Goal: Task Accomplishment & Management: Complete application form

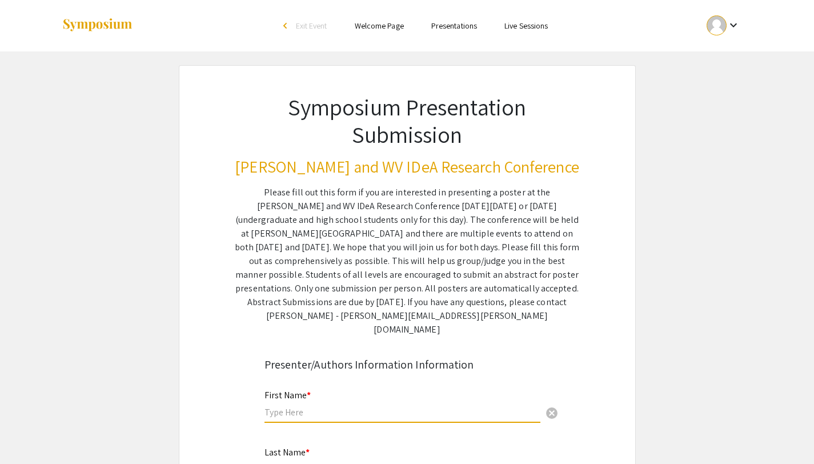
click at [364, 406] on input "text" at bounding box center [402, 412] width 276 height 12
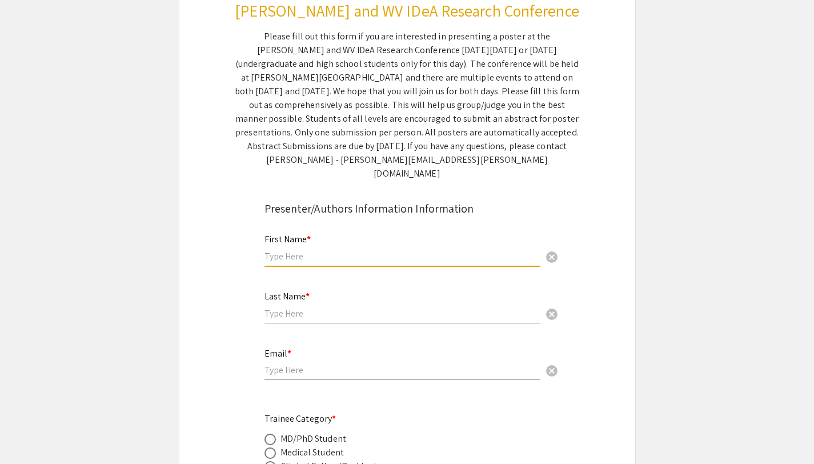
scroll to position [199, 0]
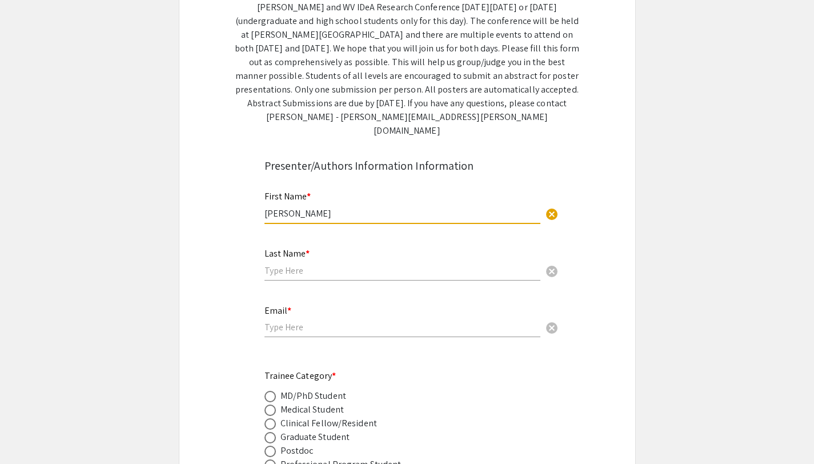
type input "[PERSON_NAME]"
type input "Knights"
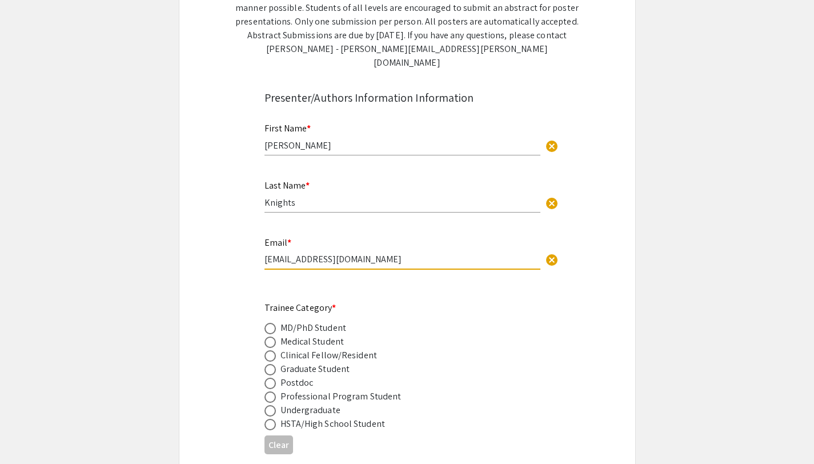
scroll to position [273, 0]
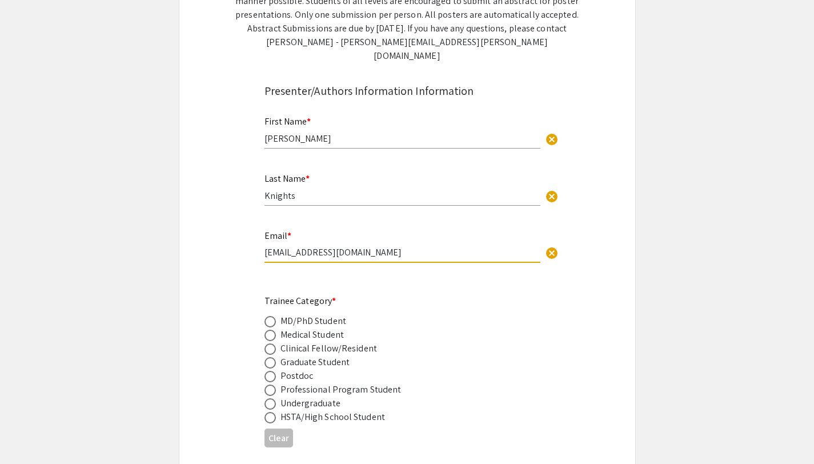
type input "[EMAIL_ADDRESS][DOMAIN_NAME]"
click at [269, 316] on span at bounding box center [269, 321] width 11 height 11
click at [269, 316] on input "radio" at bounding box center [269, 321] width 11 height 11
radio input "true"
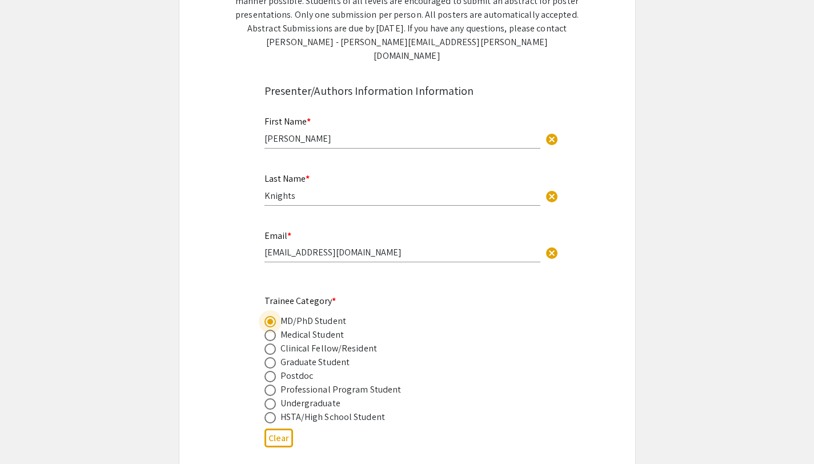
click at [269, 329] on span at bounding box center [269, 334] width 11 height 11
click at [269, 329] on input "radio" at bounding box center [269, 334] width 11 height 11
radio input "true"
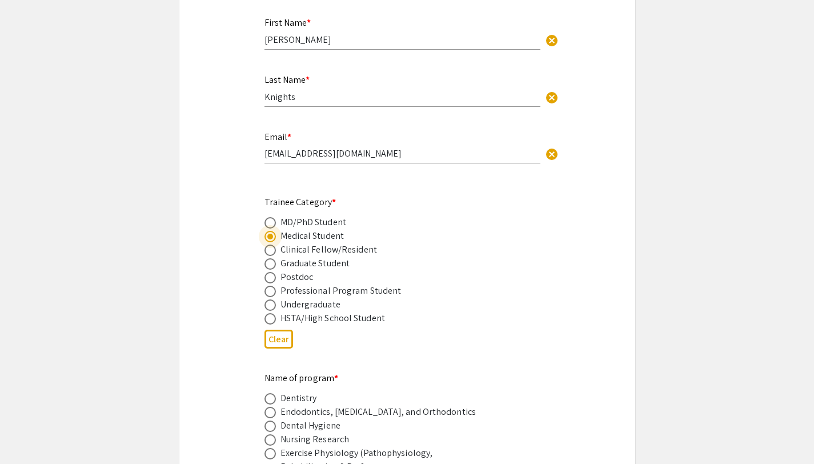
scroll to position [381, 0]
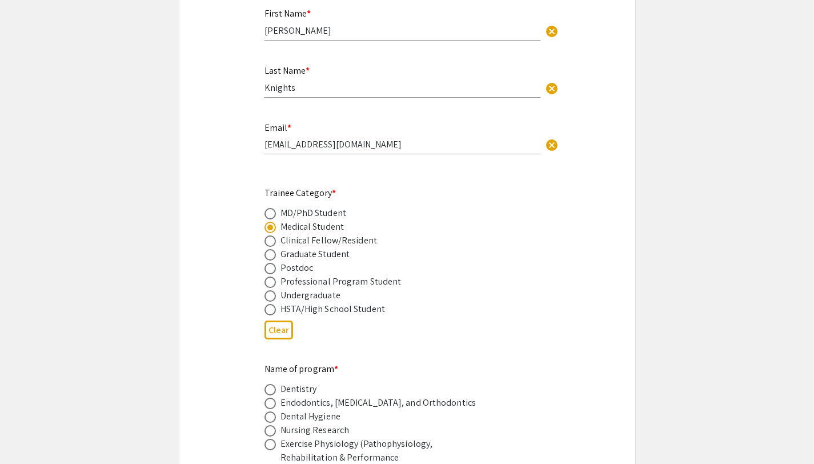
click at [350, 331] on div "Clear" at bounding box center [406, 330] width 285 height 28
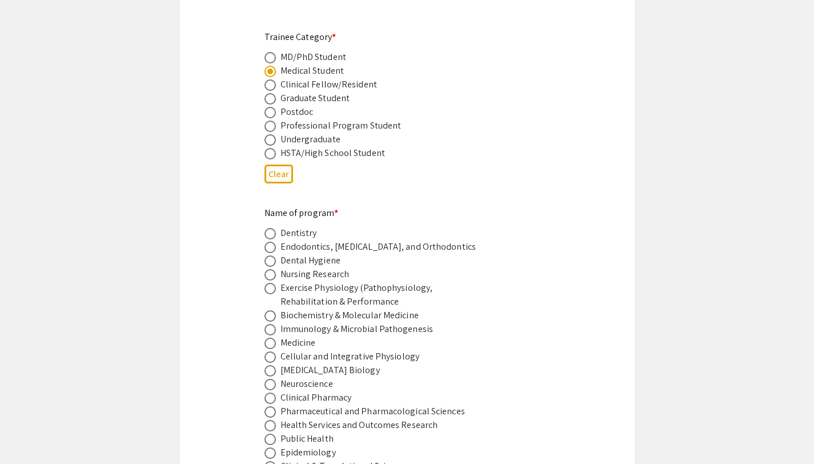
scroll to position [560, 0]
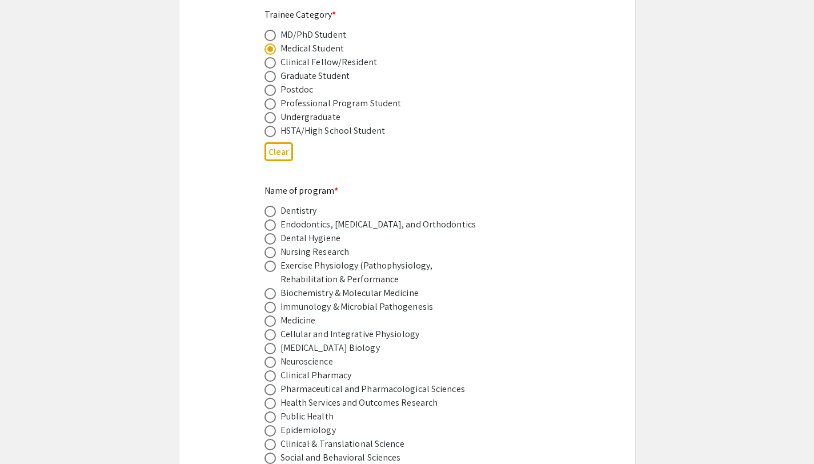
click at [268, 315] on span at bounding box center [269, 320] width 11 height 11
click at [268, 315] on input "radio" at bounding box center [269, 320] width 11 height 11
radio input "true"
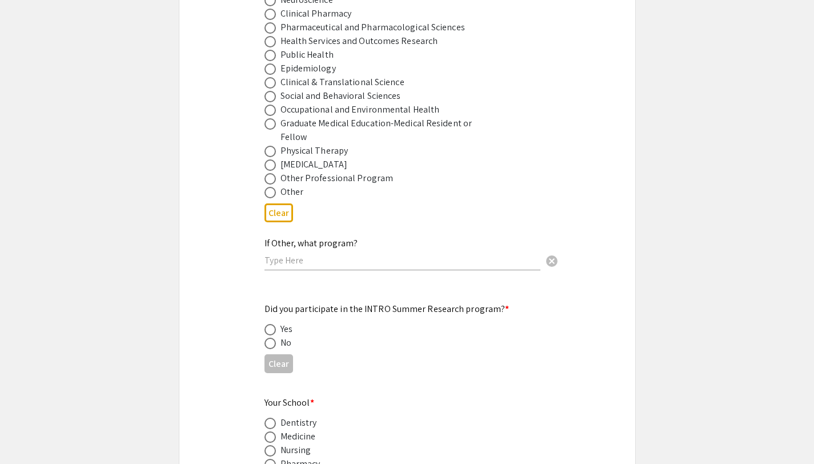
scroll to position [991, 0]
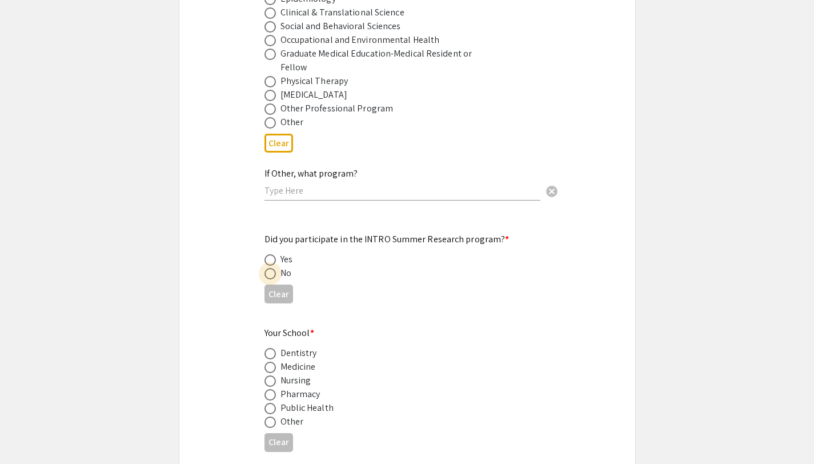
click at [274, 268] on span at bounding box center [269, 273] width 11 height 11
click at [274, 268] on input "radio" at bounding box center [269, 273] width 11 height 11
radio input "true"
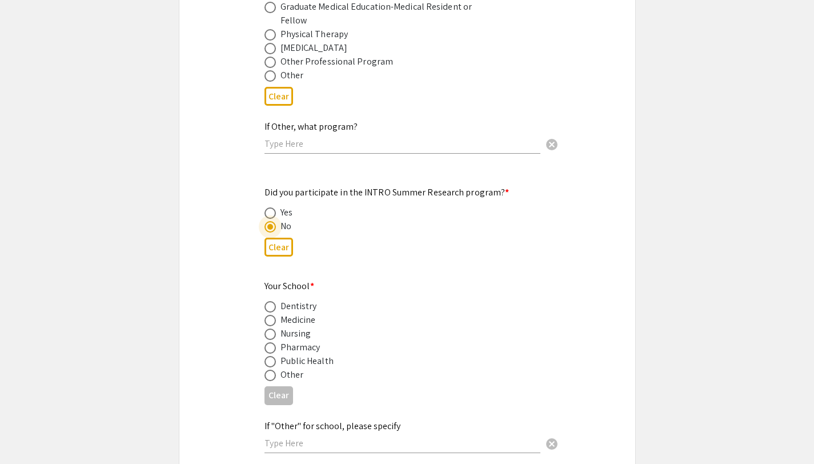
scroll to position [1048, 0]
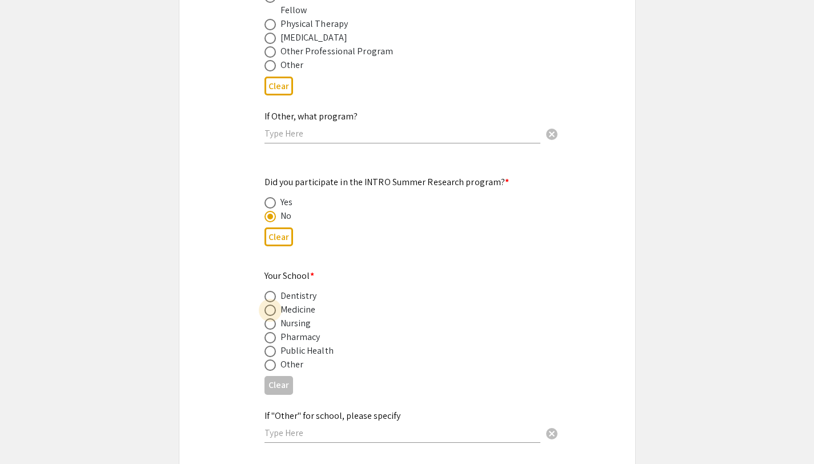
click at [271, 304] on span at bounding box center [269, 309] width 11 height 11
click at [271, 304] on input "radio" at bounding box center [269, 309] width 11 height 11
radio input "true"
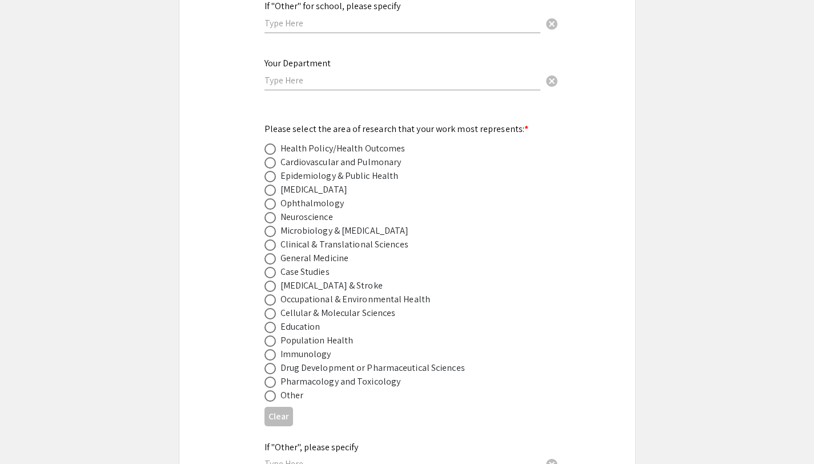
scroll to position [1518, 0]
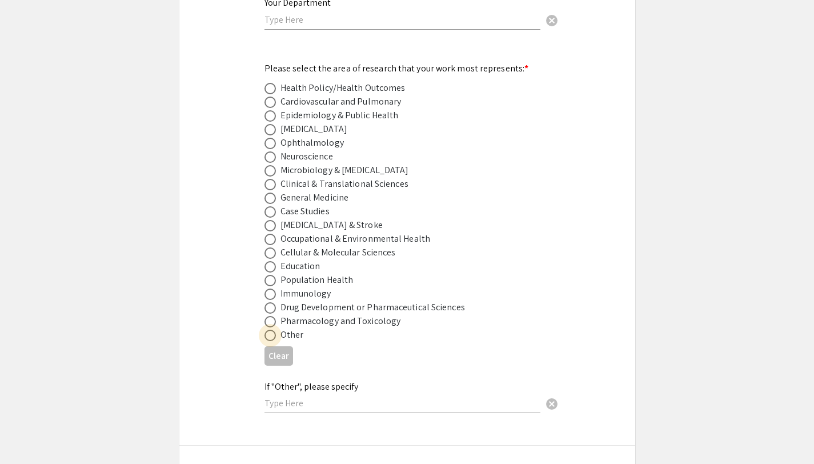
click at [271, 329] on span at bounding box center [269, 334] width 11 height 11
click at [271, 329] on input "radio" at bounding box center [269, 334] width 11 height 11
radio input "true"
click at [328, 397] on input "text" at bounding box center [402, 403] width 276 height 12
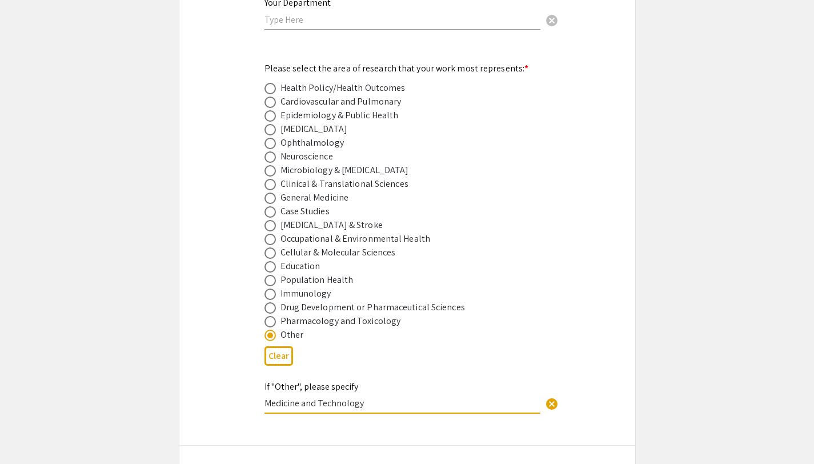
type input "Medicine and Technology"
drag, startPoint x: 372, startPoint y: 395, endPoint x: 285, endPoint y: 394, distance: 87.4
click at [285, 397] on input "Medicine and Technology" at bounding box center [402, 403] width 276 height 12
click at [324, 397] on input "Medicine and Technology" at bounding box center [402, 403] width 276 height 12
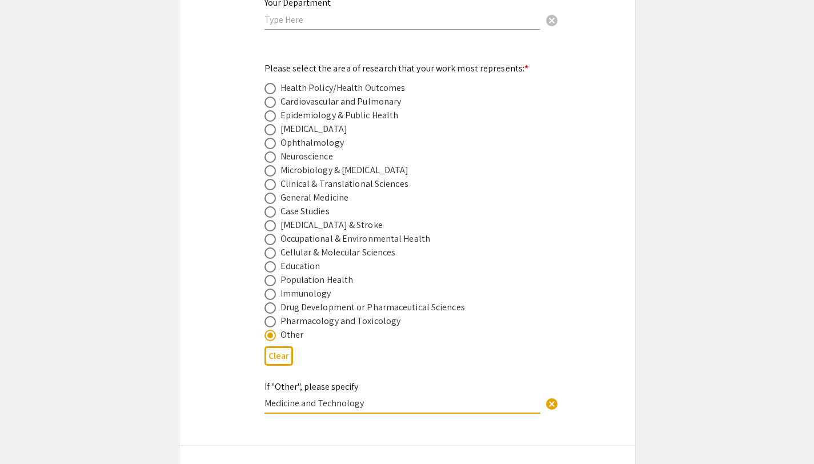
drag, startPoint x: 317, startPoint y: 397, endPoint x: 286, endPoint y: 400, distance: 31.0
click at [286, 400] on input "Medicine and Technology" at bounding box center [402, 403] width 276 height 12
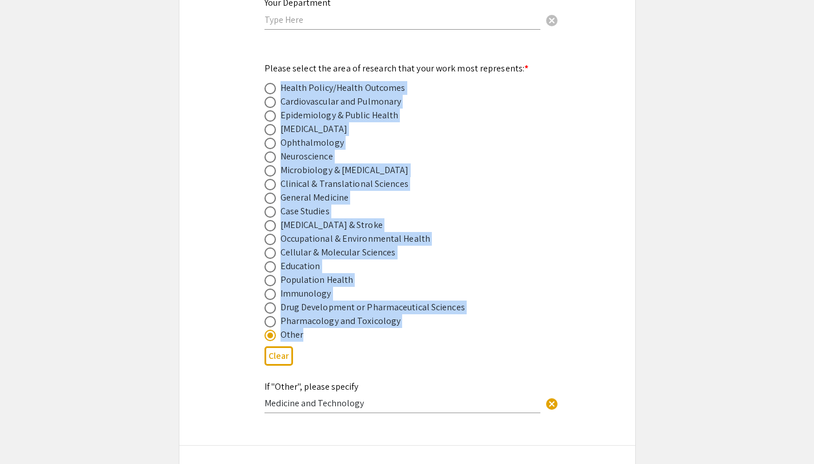
drag, startPoint x: 331, startPoint y: 329, endPoint x: 242, endPoint y: 78, distance: 266.2
click at [242, 78] on div "Symposium Presentation Submission [PERSON_NAME] and WV IDeA Research Conference…" at bounding box center [407, 122] width 457 height 3150
copy mat-radio-group "Health Policy/Health Outcomes Cardiovascular and Pulmonary Epidemiology & Publi…"
click at [269, 179] on span at bounding box center [269, 184] width 11 height 11
click at [269, 179] on input "radio" at bounding box center [269, 184] width 11 height 11
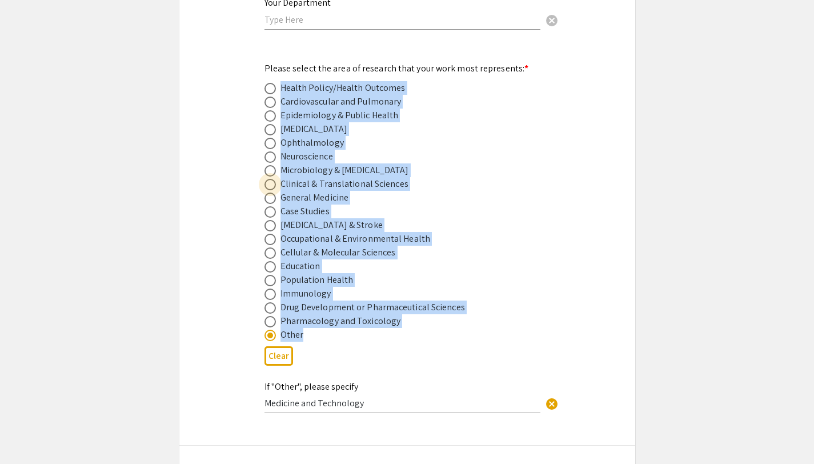
radio input "true"
click at [639, 215] on app-submissions "Symposium Presentation Submission [PERSON_NAME] and WV IDeA Research Conference…" at bounding box center [407, 122] width 814 height 3150
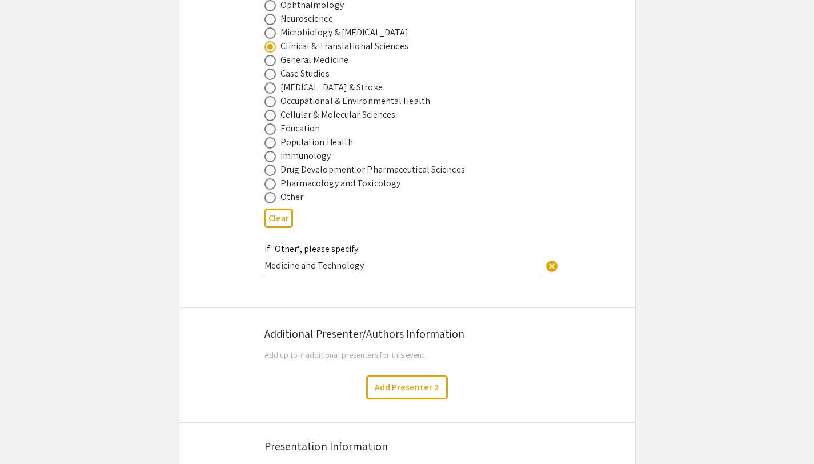
scroll to position [1659, 0]
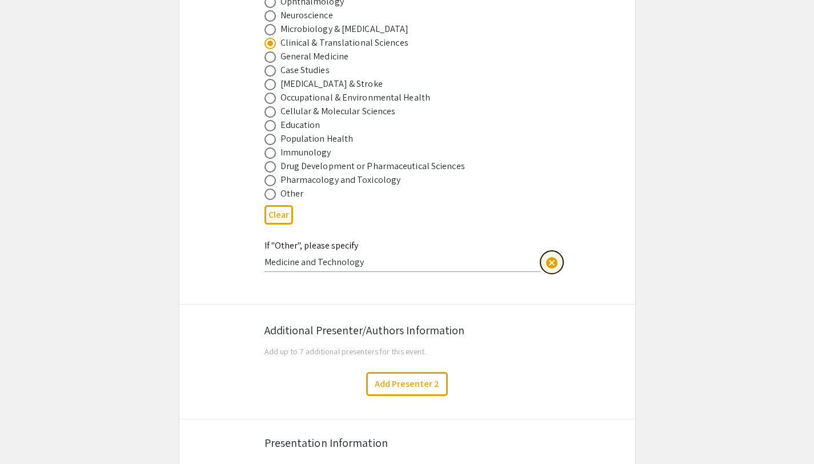
drag, startPoint x: 553, startPoint y: 255, endPoint x: 541, endPoint y: 252, distance: 12.3
click at [554, 256] on span "cancel" at bounding box center [552, 263] width 14 height 14
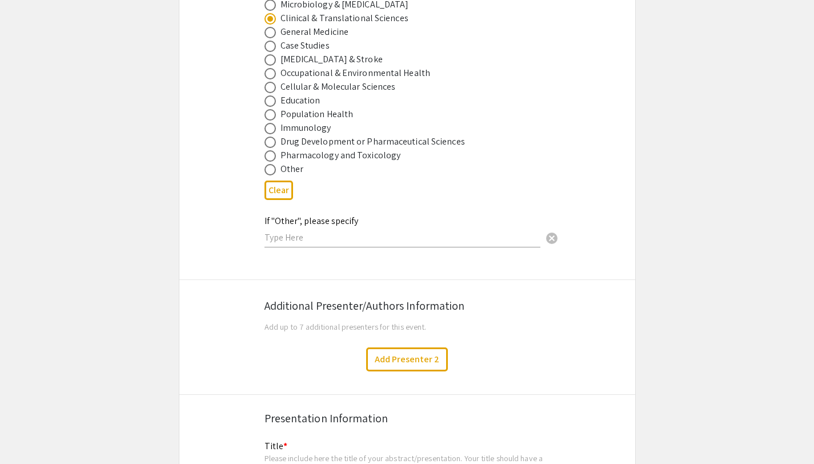
scroll to position [1828, 0]
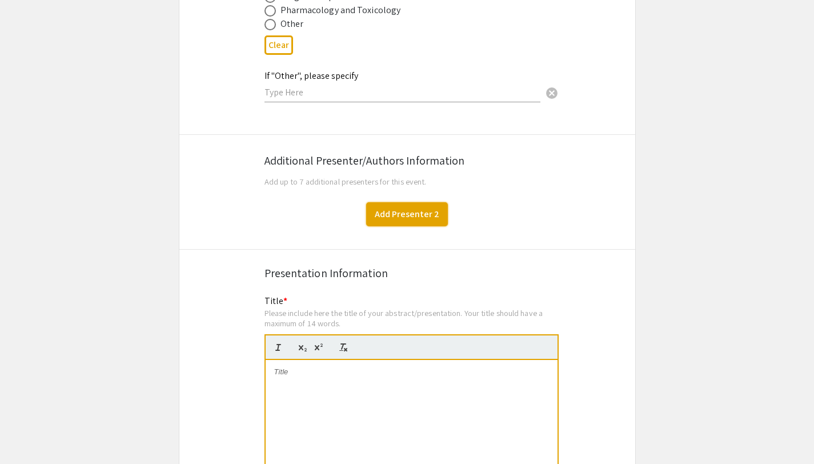
click at [389, 202] on button "Add Presenter 2" at bounding box center [407, 214] width 82 height 24
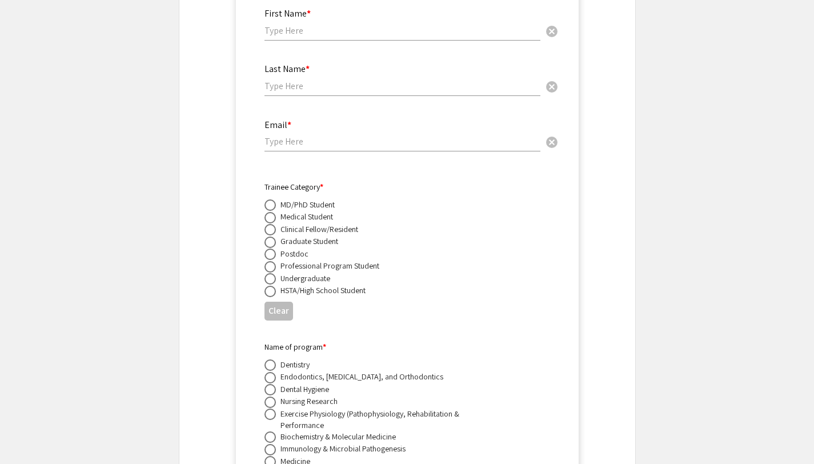
scroll to position [1817, 0]
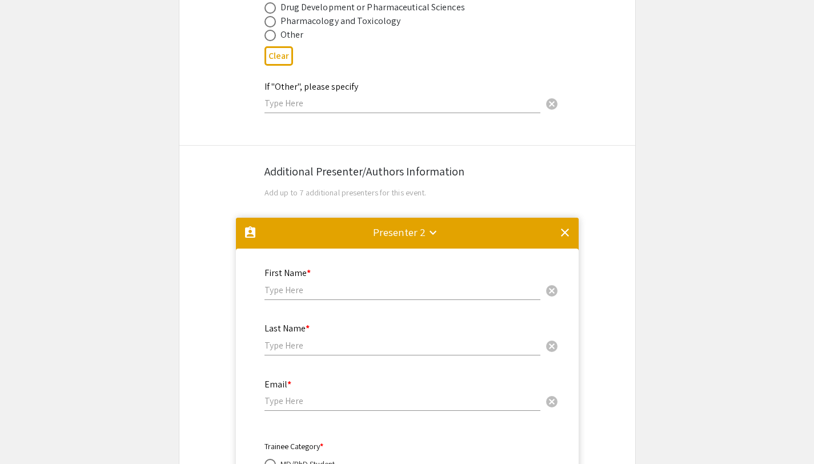
click at [563, 230] on mat-icon "clear" at bounding box center [565, 233] width 14 height 14
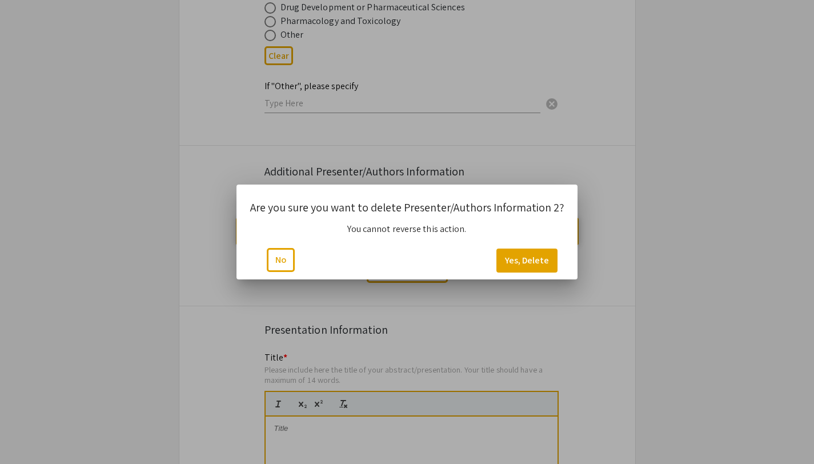
scroll to position [0, 0]
click at [534, 258] on button "Yes, Delete" at bounding box center [526, 260] width 61 height 24
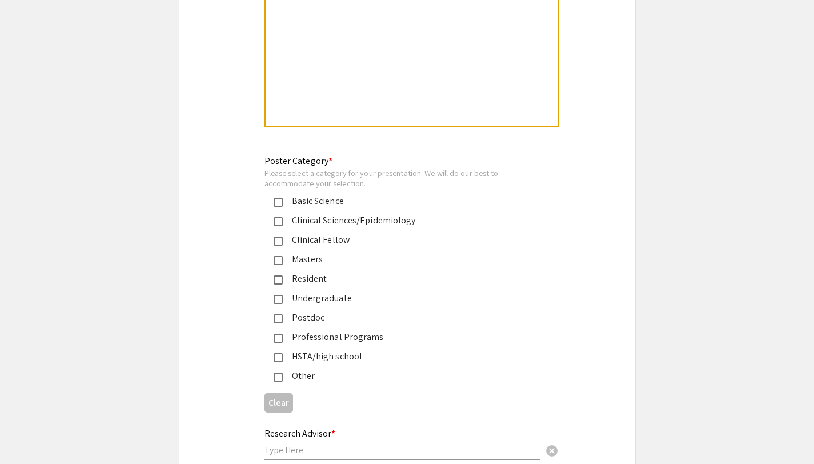
scroll to position [2537, 0]
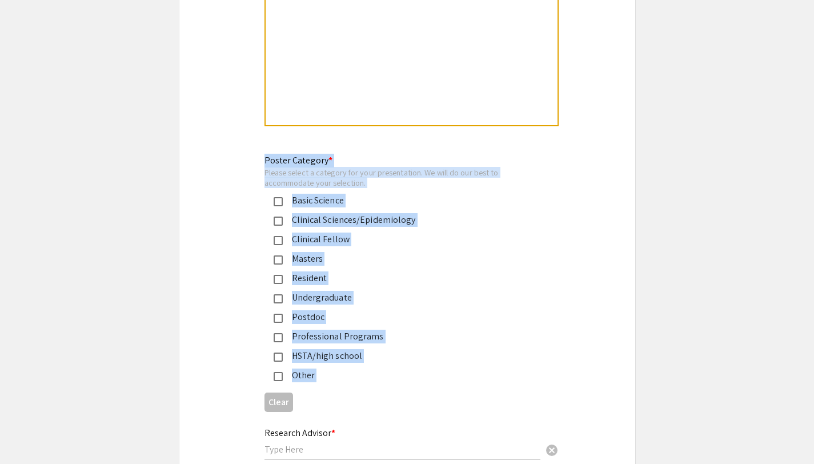
drag, startPoint x: 259, startPoint y: 150, endPoint x: 376, endPoint y: 380, distance: 258.4
copy app-form-preview-multi-select-field "Poster Category * Please select a category for your presentation. We will do ou…"
click at [284, 329] on div "Professional Programs" at bounding box center [403, 336] width 240 height 14
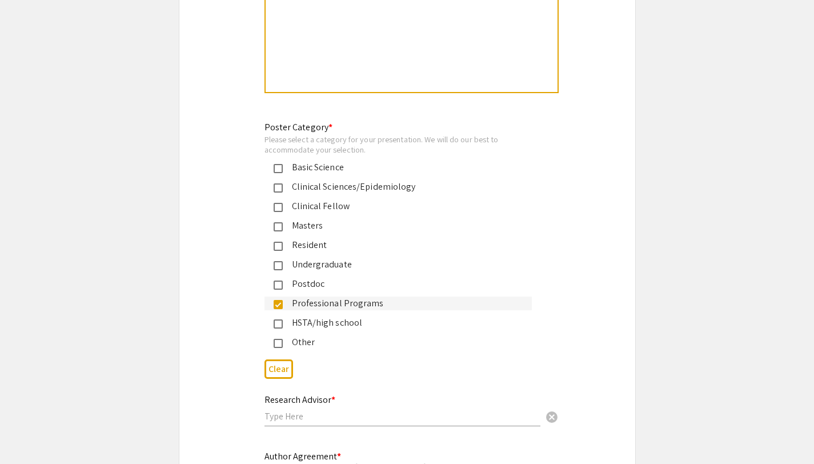
scroll to position [2632, 0]
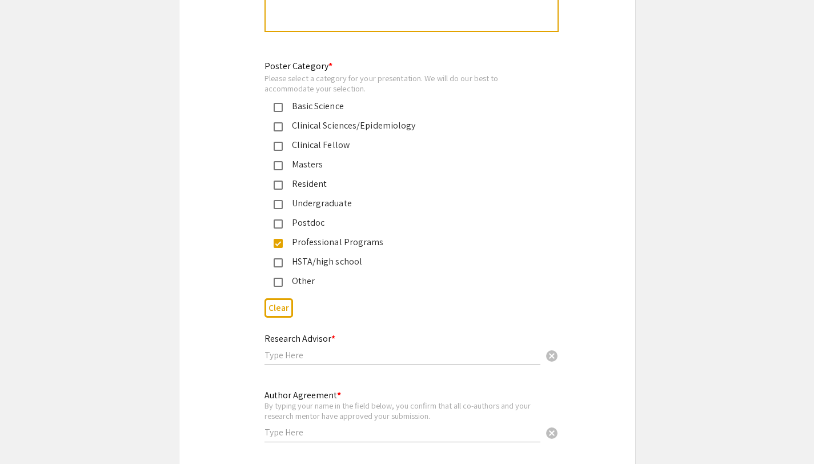
click at [365, 349] on input "text" at bounding box center [402, 355] width 276 height 12
type input "[PERSON_NAME]"
click at [436, 379] on div "Author Agreement * By typing your name in the field below, you confirm that all…" at bounding box center [402, 410] width 276 height 63
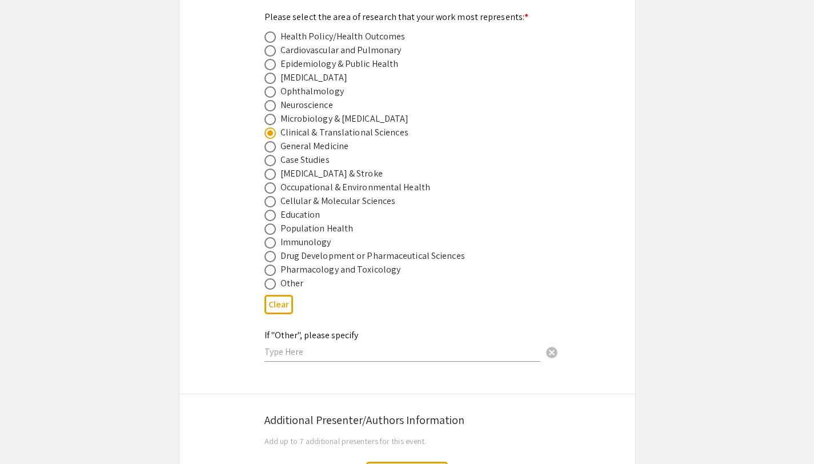
scroll to position [1784, 0]
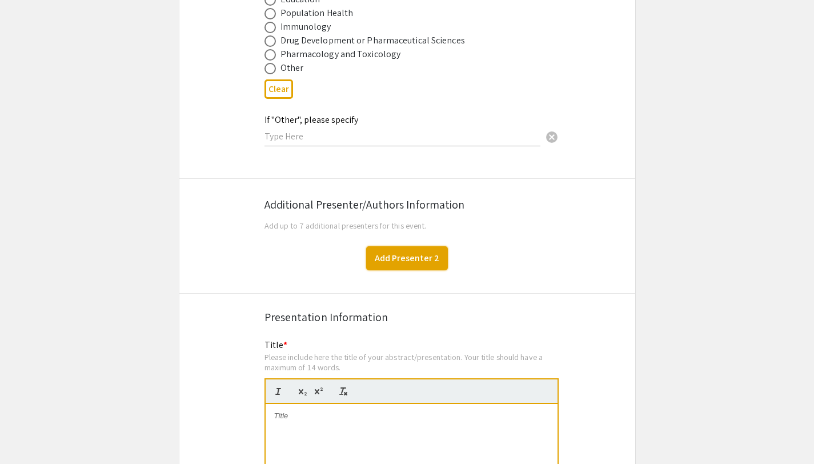
click at [385, 248] on button "Add Presenter 2" at bounding box center [407, 258] width 82 height 24
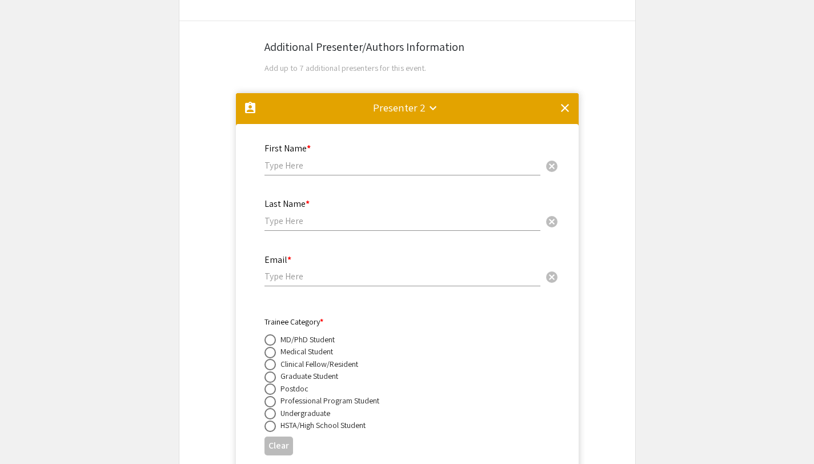
scroll to position [1726, 0]
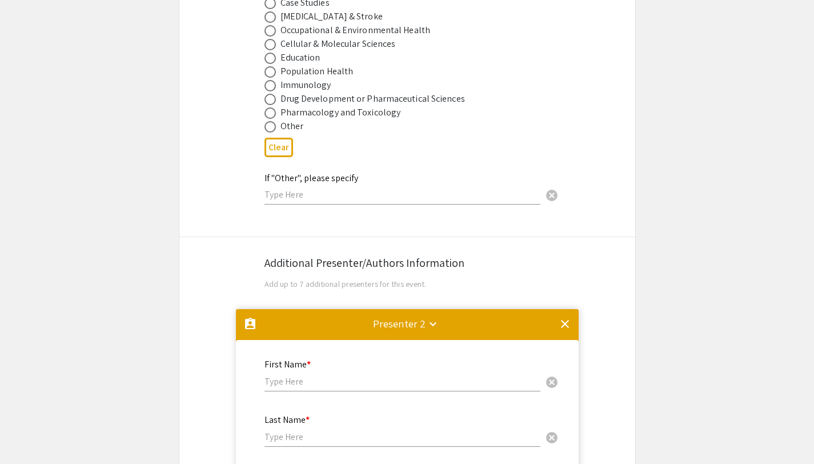
click at [560, 317] on mat-icon "clear" at bounding box center [565, 324] width 14 height 14
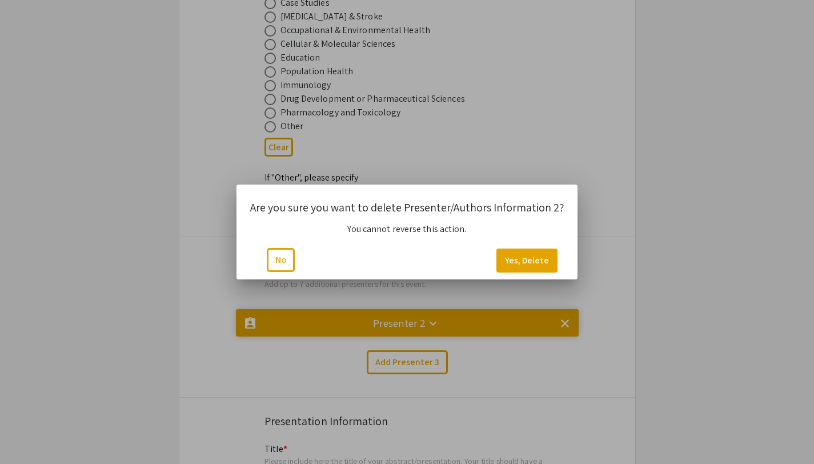
scroll to position [0, 0]
click at [513, 256] on button "Yes, Delete" at bounding box center [526, 260] width 61 height 24
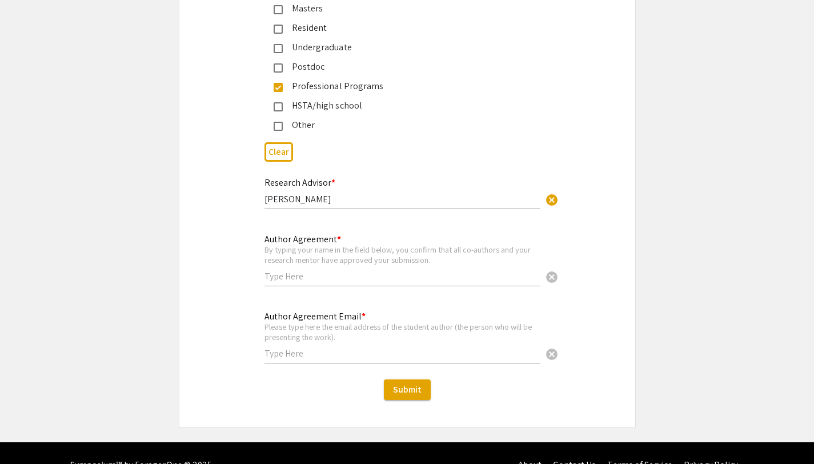
scroll to position [2805, 0]
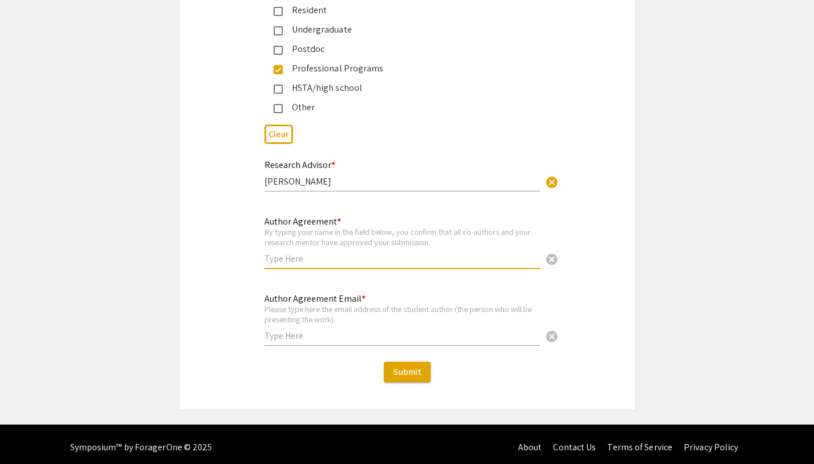
click at [376, 258] on input "text" at bounding box center [402, 258] width 276 height 12
type input "[PERSON_NAME] Knights"
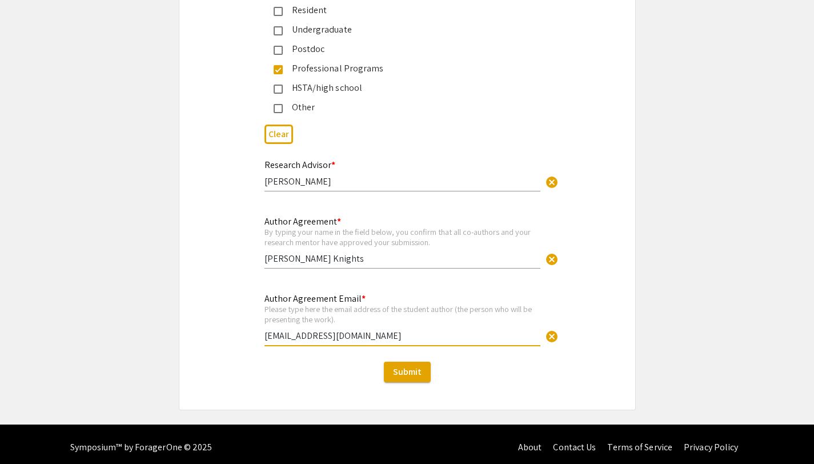
type input "[EMAIL_ADDRESS][DOMAIN_NAME]"
click at [234, 284] on div "Author Agreement Email * Please type here the email address of the student auth…" at bounding box center [407, 322] width 456 height 77
click at [264, 178] on input "[PERSON_NAME]" at bounding box center [402, 181] width 276 height 12
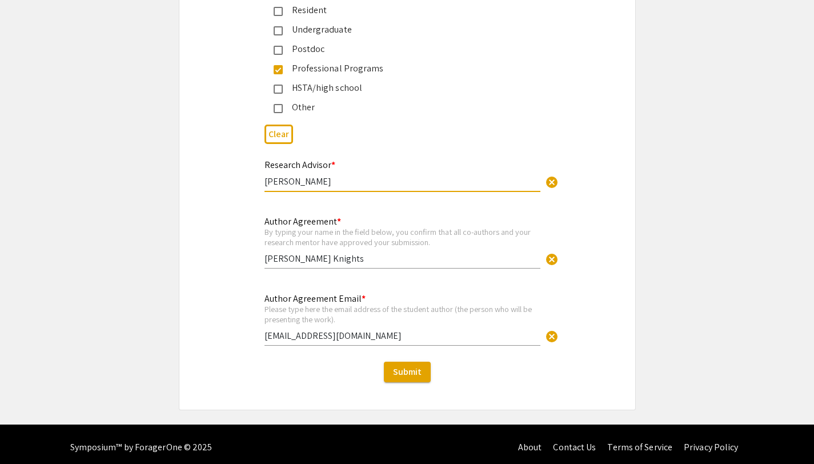
click at [355, 175] on input "[PERSON_NAME]" at bounding box center [402, 181] width 276 height 12
type input "[PERSON_NAME], [PERSON_NAME]"
click at [242, 172] on div "Research Advisor * [PERSON_NAME], [PERSON_NAME] cancel This field is required." at bounding box center [407, 182] width 456 height 48
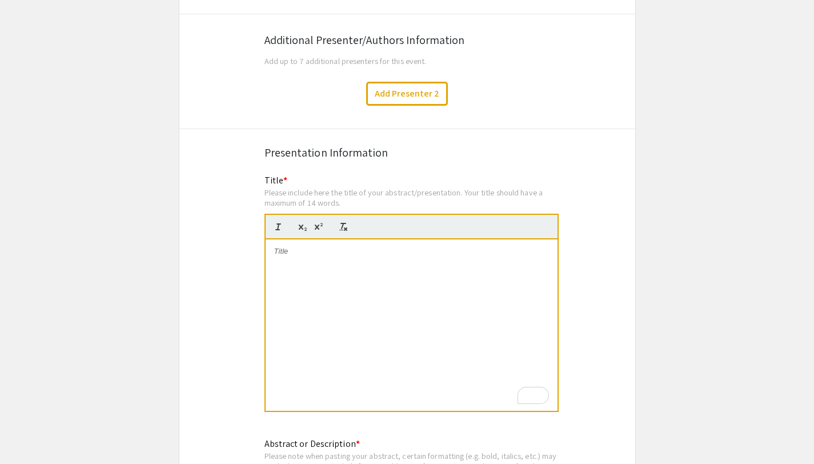
scroll to position [0, 0]
click at [388, 256] on div "From Code to Consult" at bounding box center [411, 324] width 292 height 171
click at [457, 246] on p "From Code to Consult: Assessing the Clinical Utility of of AI-Generated Pediatr…" at bounding box center [411, 256] width 275 height 21
drag, startPoint x: 438, startPoint y: 260, endPoint x: 261, endPoint y: 236, distance: 178.6
click at [261, 236] on div "Title * Please include here the title of your abstract/presentation. Your title…" at bounding box center [407, 301] width 303 height 254
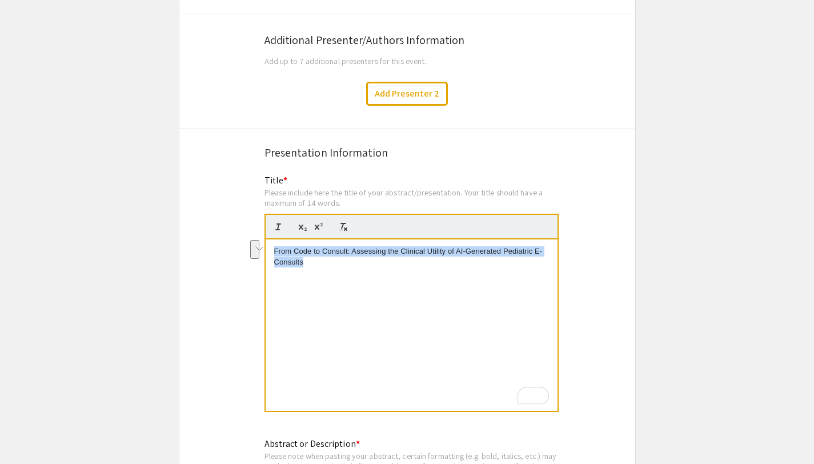
copy p "From Code to Consult: Assessing the Clinical Utility of AI-Generated Pediatric …"
click at [402, 298] on div "From Code to Consult: Assessing the Clinical Utility of AI-Generated Pediatric …" at bounding box center [411, 324] width 292 height 171
click at [330, 259] on p "From Code to Consult: Assessing the Clinical Utility of AI-Generated Pediatric …" at bounding box center [411, 256] width 275 height 21
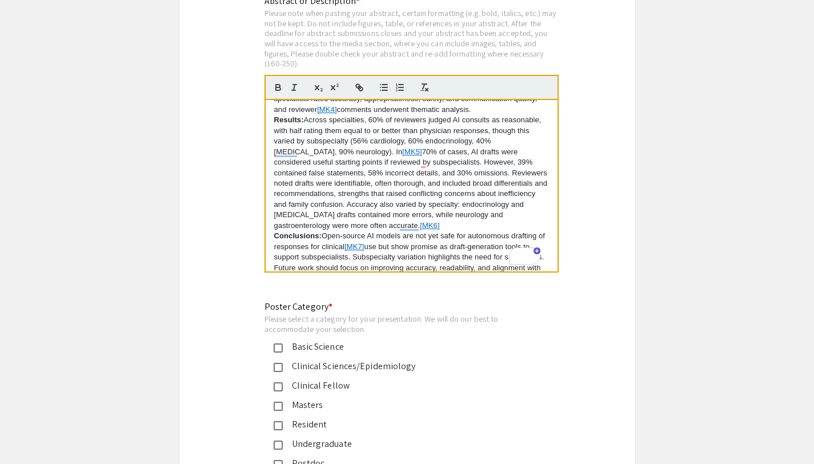
scroll to position [100, 0]
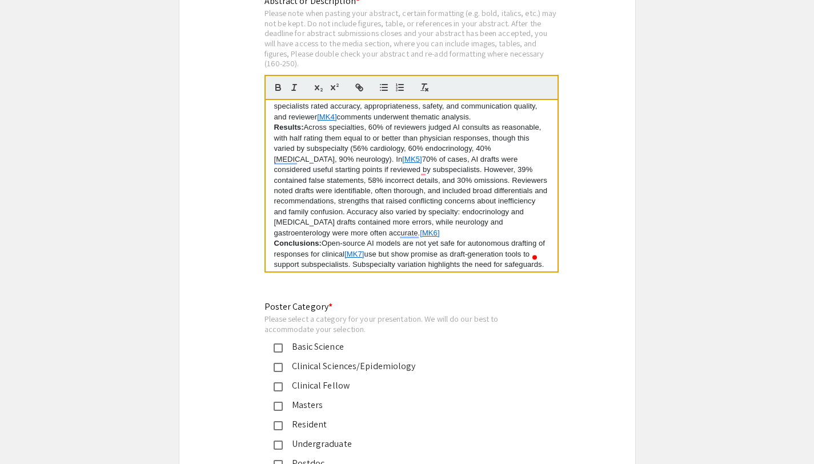
click at [392, 143] on p "Results: Across specialties, 60% of reviewers judged AI consults as reasonable,…" at bounding box center [411, 180] width 275 height 116
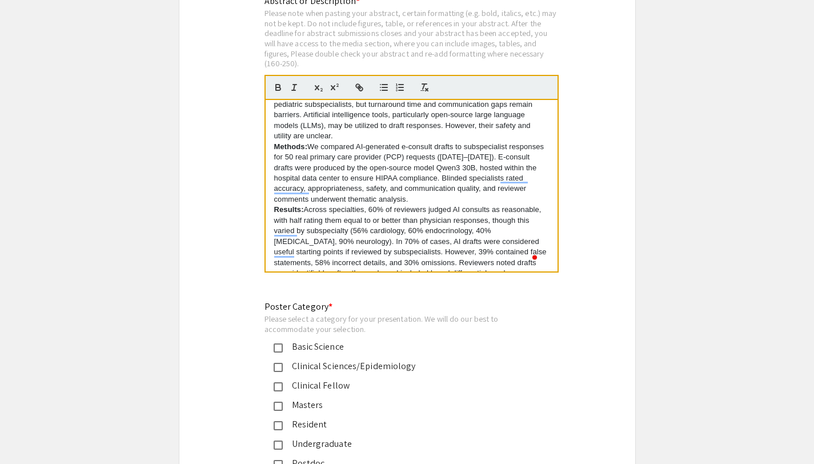
scroll to position [0, 0]
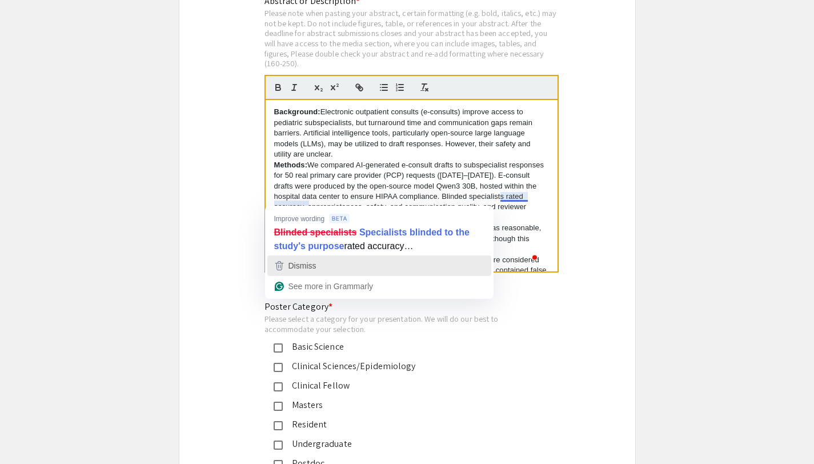
click at [331, 268] on div "Dismiss" at bounding box center [379, 265] width 214 height 17
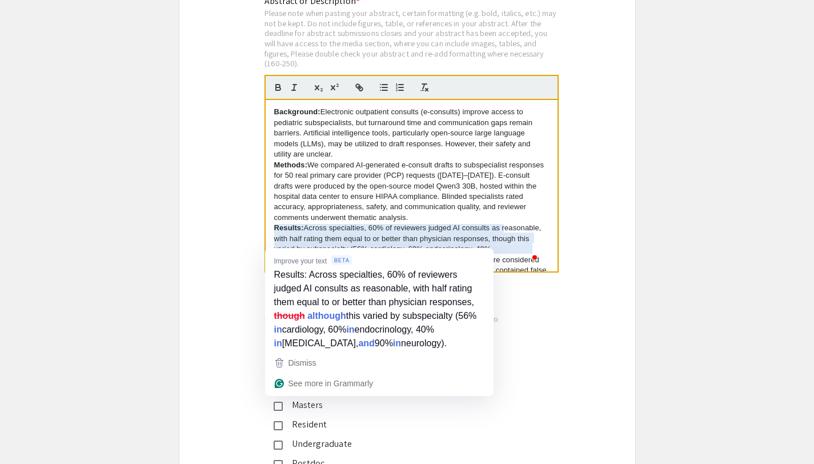
click at [275, 240] on p "Results: Across specialties, 60% of reviewers judged AI consults as reasonable,…" at bounding box center [411, 281] width 275 height 116
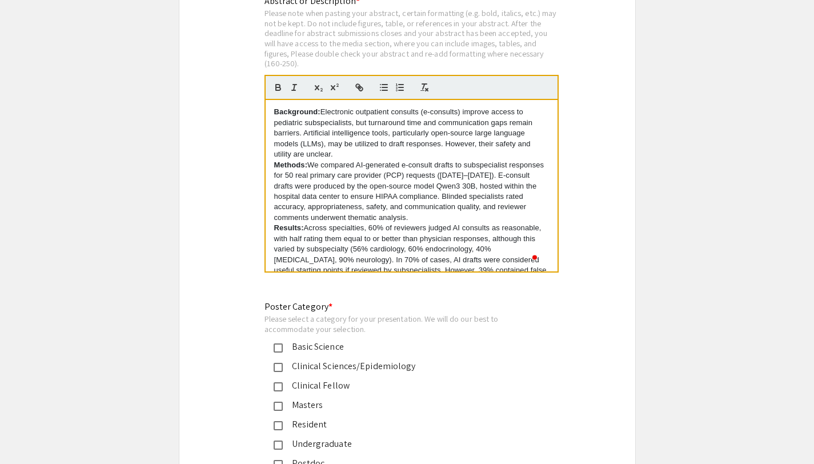
click at [432, 208] on p "Methods: We compared AI-generated e-consult drafts to subspecialist responses f…" at bounding box center [411, 191] width 275 height 63
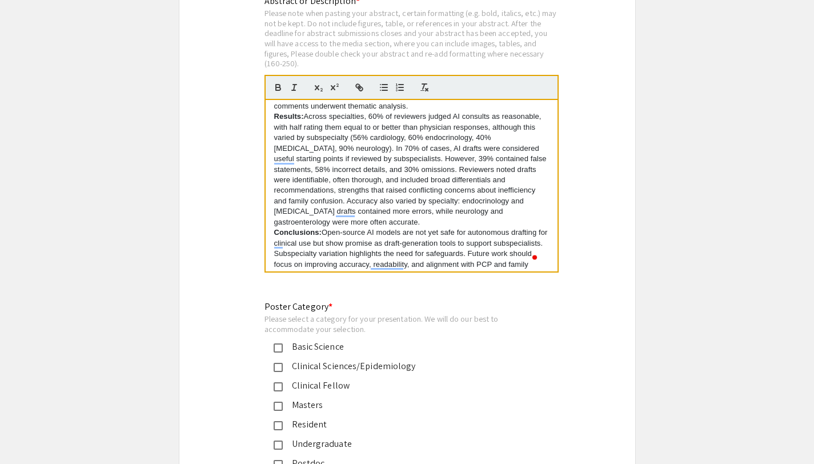
scroll to position [127, 0]
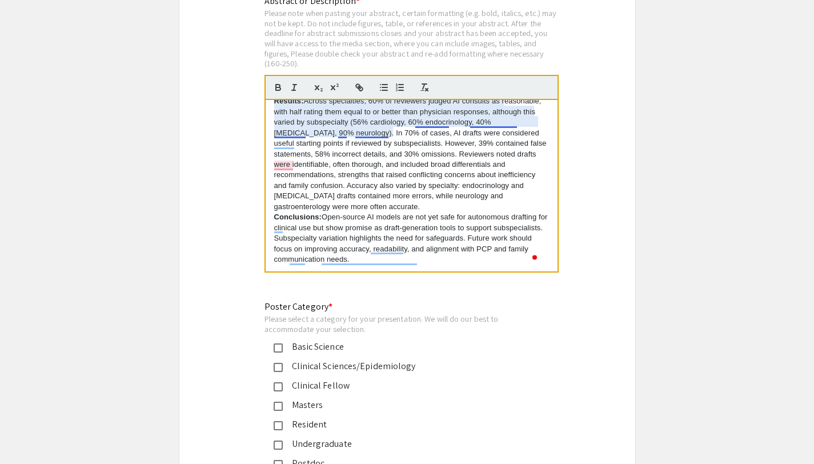
click at [425, 115] on p "Results: Across specialties, 60% of reviewers judged AI consults as reasonable,…" at bounding box center [411, 154] width 275 height 116
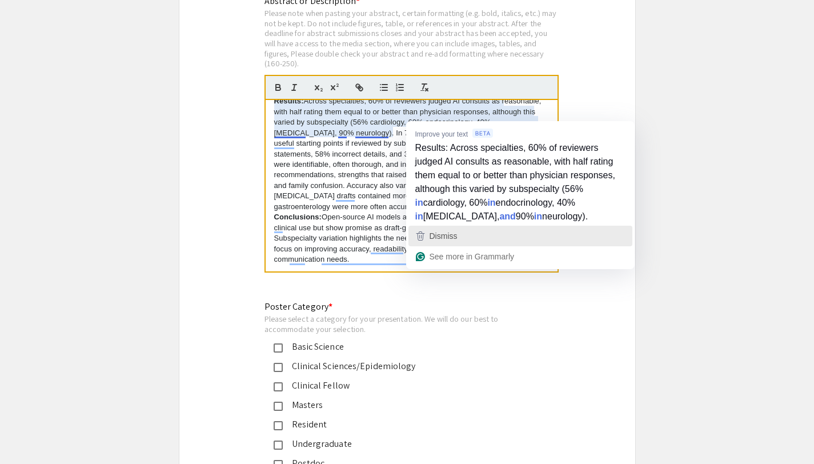
click at [457, 238] on span "Dismiss" at bounding box center [443, 235] width 28 height 9
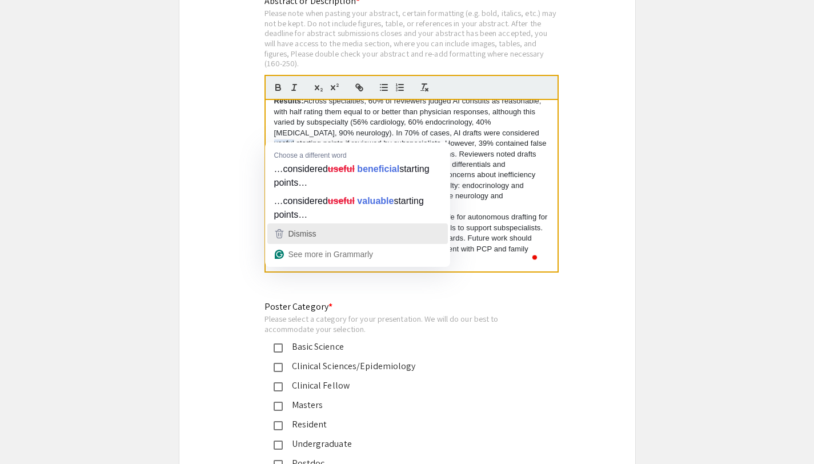
click at [305, 232] on span "Dismiss" at bounding box center [302, 233] width 28 height 9
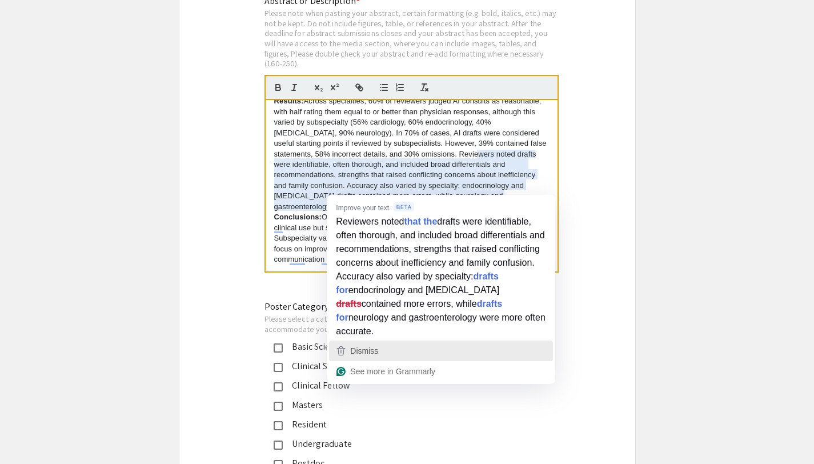
click at [380, 356] on div "Dismiss" at bounding box center [441, 350] width 214 height 17
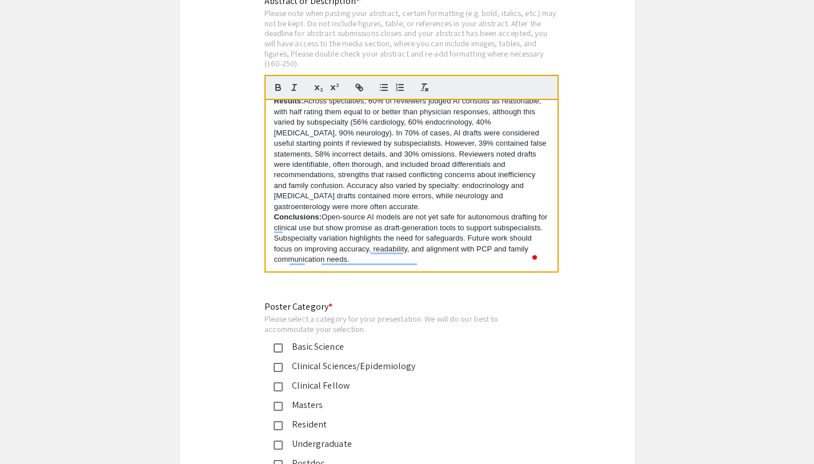
click at [333, 200] on p "Results: Across specialties, 60% of reviewers judged AI consults as reasonable,…" at bounding box center [411, 154] width 275 height 116
click at [465, 188] on p "Results: Across specialties, 60% of reviewers judged AI consults as reasonable,…" at bounding box center [411, 154] width 275 height 116
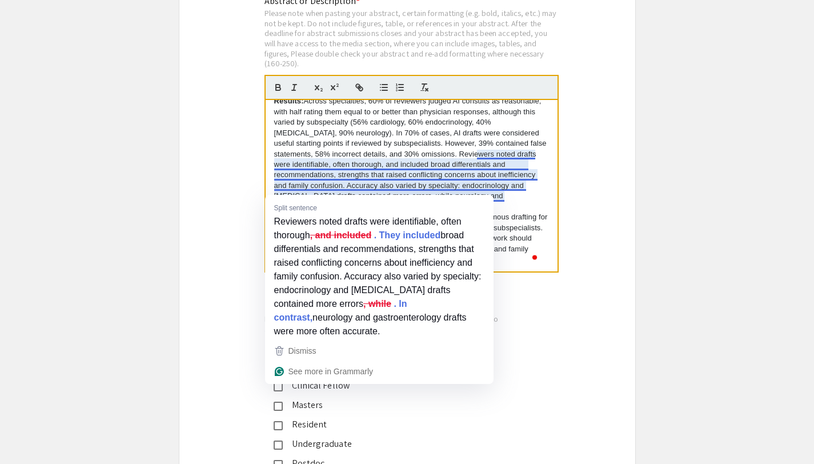
click at [426, 173] on p "Results: Across specialties, 60% of reviewers judged AI consults as reasonable,…" at bounding box center [411, 154] width 275 height 116
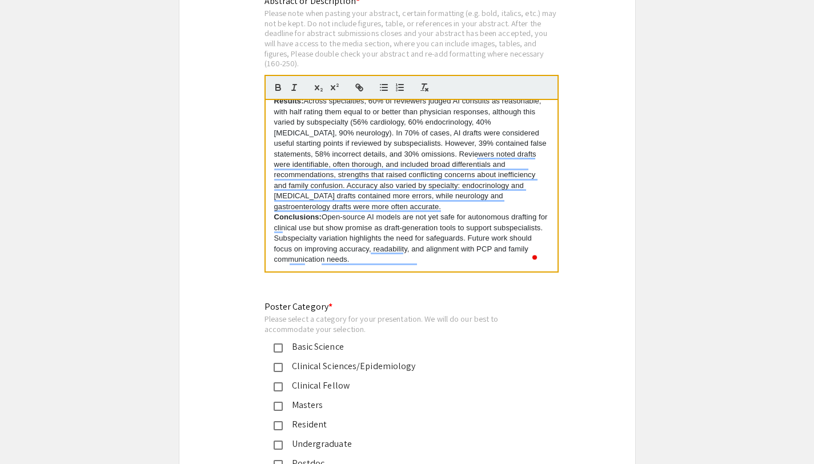
click at [408, 179] on p "Results: Across specialties, 60% of reviewers judged AI consults as reasonable,…" at bounding box center [411, 154] width 275 height 116
click at [331, 178] on p "Results: Across specialties, 60% of reviewers judged AI consults as reasonable,…" at bounding box center [411, 154] width 275 height 116
click at [444, 213] on p "Conclusions: Open-source AI models are not yet safe for autonomous drafting for…" at bounding box center [411, 238] width 275 height 53
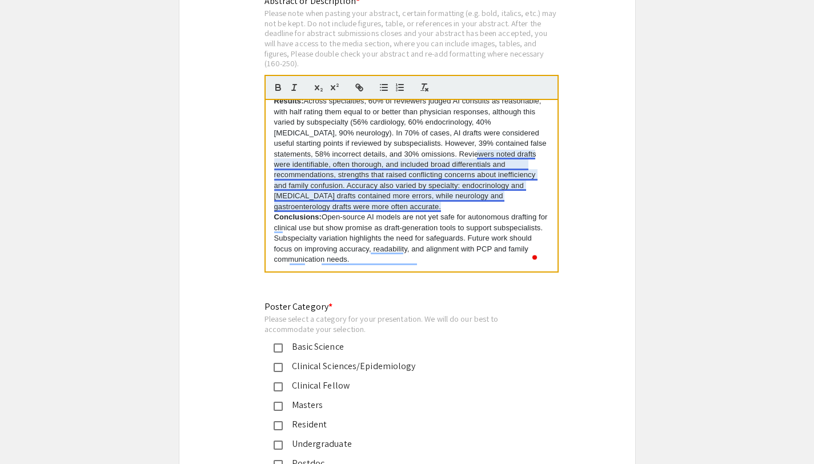
click at [437, 196] on p "Results: Across specialties, 60% of reviewers judged AI consults as reasonable,…" at bounding box center [411, 154] width 275 height 116
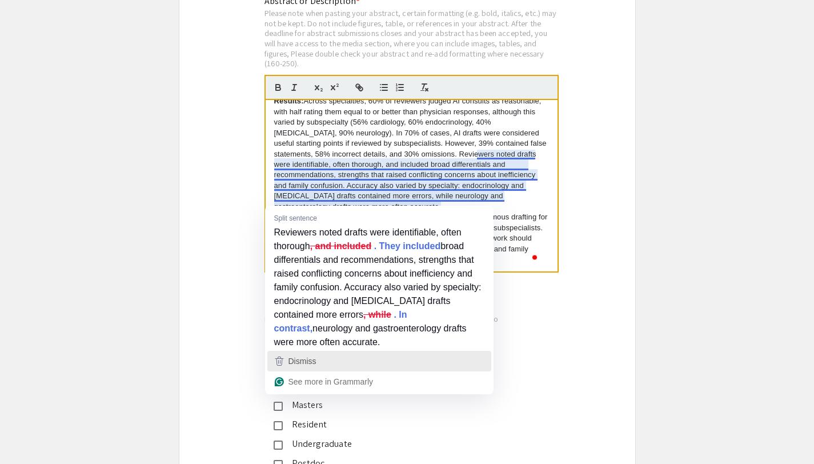
click at [286, 369] on div "Dismiss" at bounding box center [301, 360] width 30 height 17
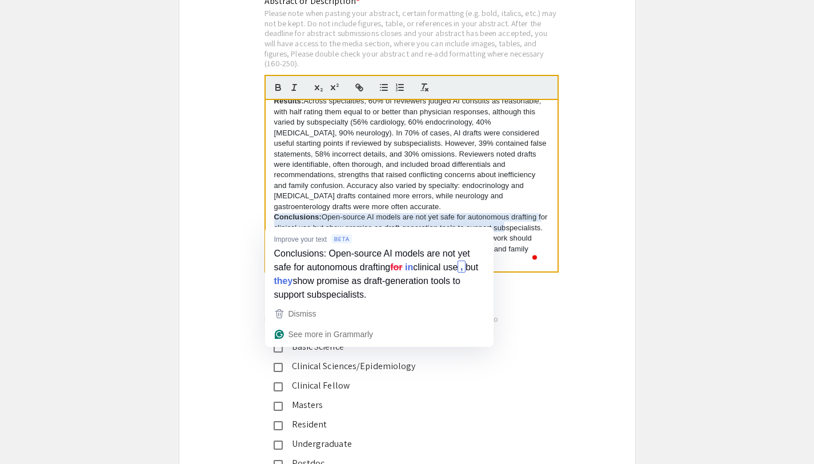
click at [279, 223] on p "Conclusions: Open-source AI models are not yet safe for autonomous drafting for…" at bounding box center [411, 238] width 275 height 53
click at [276, 220] on p "Conclusions: Open-source AI models are not yet safe for autonomous drafting for…" at bounding box center [411, 238] width 275 height 53
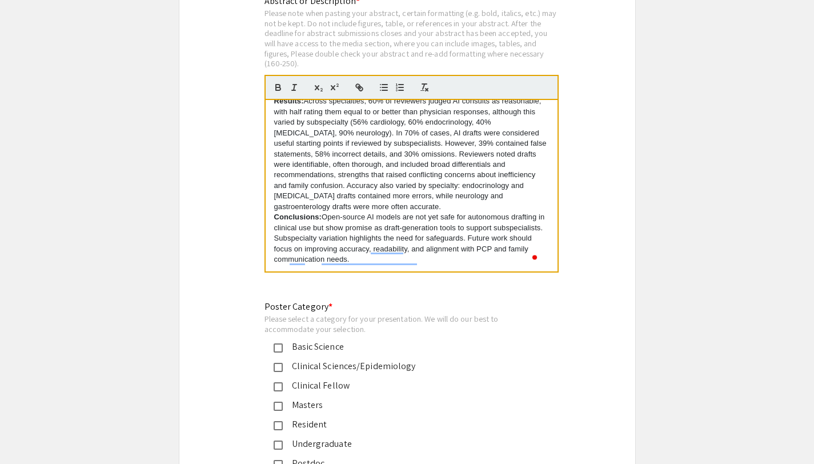
click at [396, 212] on p "Conclusions: Open-source AI models are not yet safe for autonomous drafting in …" at bounding box center [411, 238] width 275 height 53
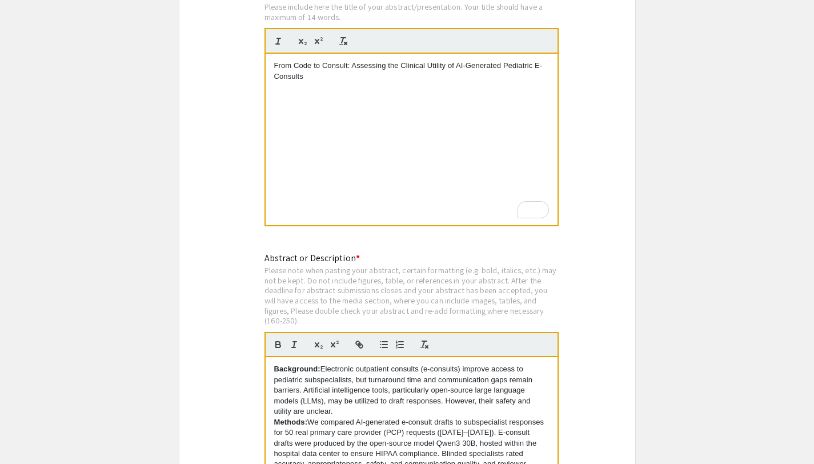
scroll to position [1964, 0]
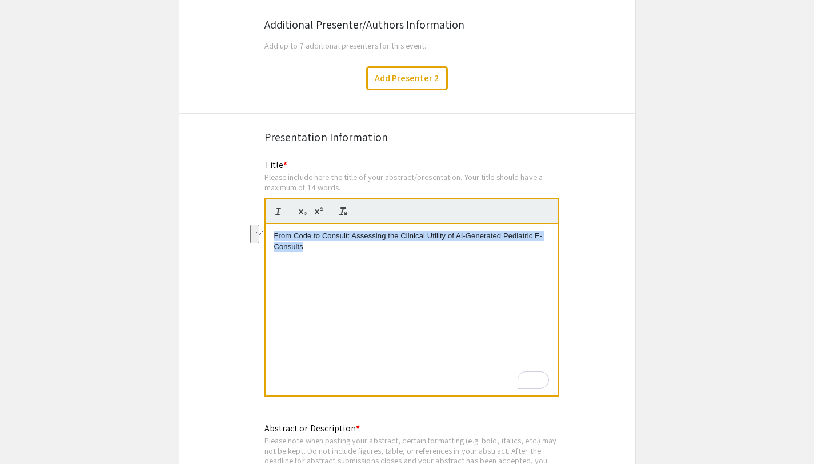
drag, startPoint x: 356, startPoint y: 240, endPoint x: 239, endPoint y: 220, distance: 118.6
copy p "From Code to Consult: Assessing the Clinical Utility of AI-Generated Pediatric …"
click at [350, 251] on div "From Code to Consult: Assessing the Clinical Utility of AI-Generated Pediatric …" at bounding box center [411, 309] width 292 height 171
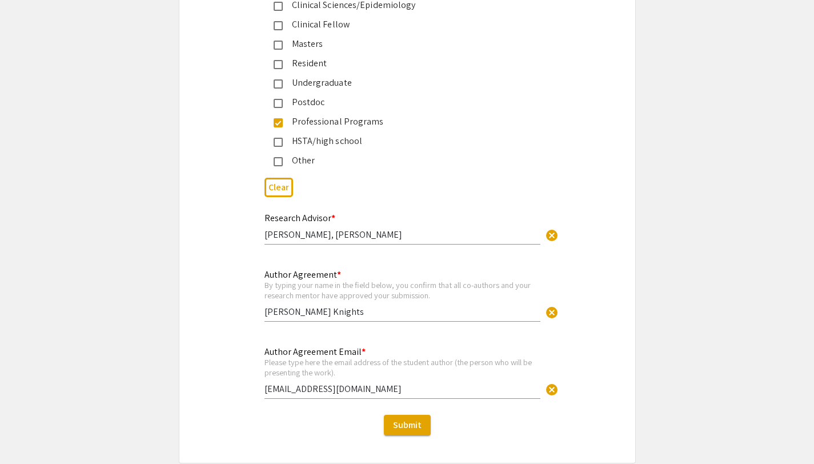
scroll to position [2805, 0]
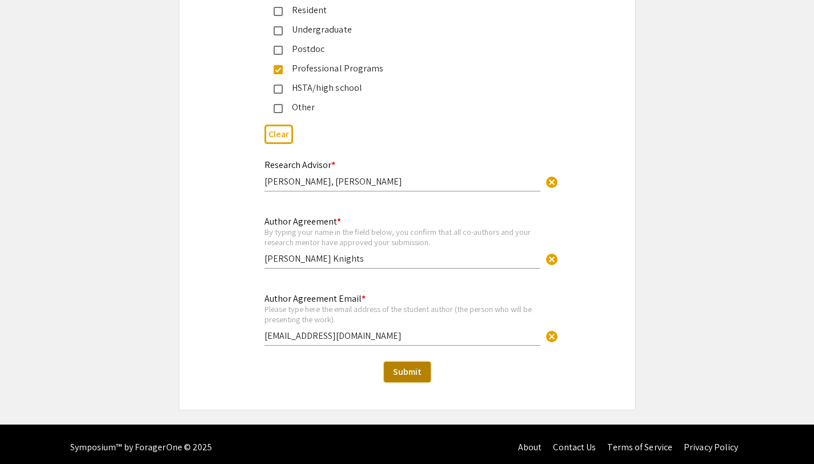
click at [403, 365] on span "Submit" at bounding box center [407, 371] width 29 height 12
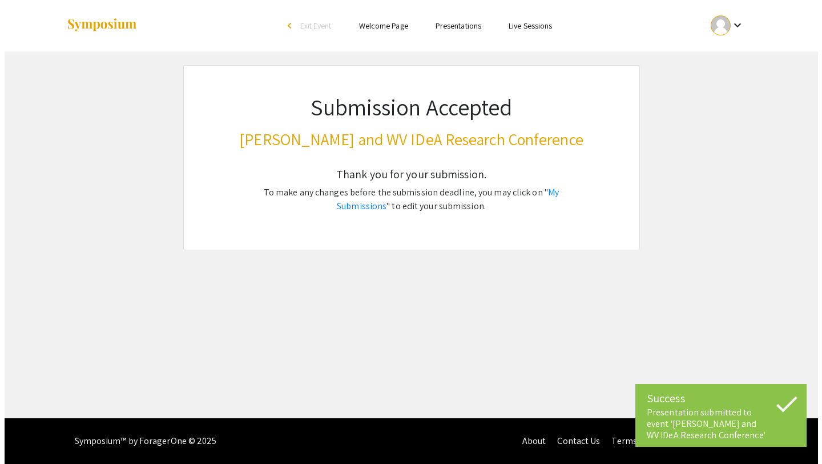
scroll to position [0, 0]
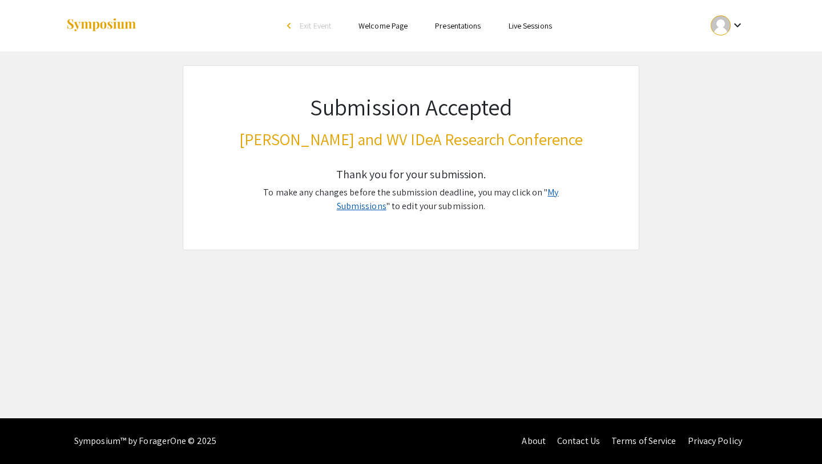
click at [556, 192] on link "My Submissions" at bounding box center [448, 199] width 222 height 26
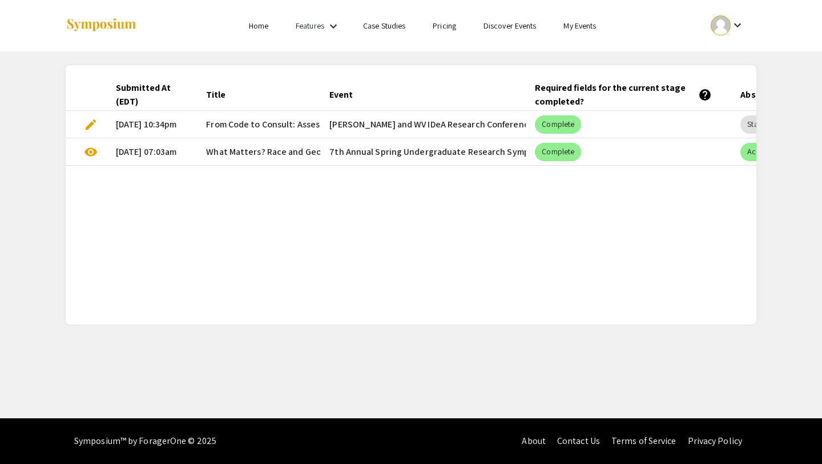
click at [268, 118] on span "From Code to Consult: Assessing the Clinical Utility of AI-Generated Pediatric …" at bounding box center [383, 125] width 355 height 14
click at [742, 113] on div "Stage 1, None" at bounding box center [769, 124] width 63 height 23
click at [438, 137] on mat-cell "[PERSON_NAME] and WV IDeA Research Conference" at bounding box center [423, 124] width 206 height 27
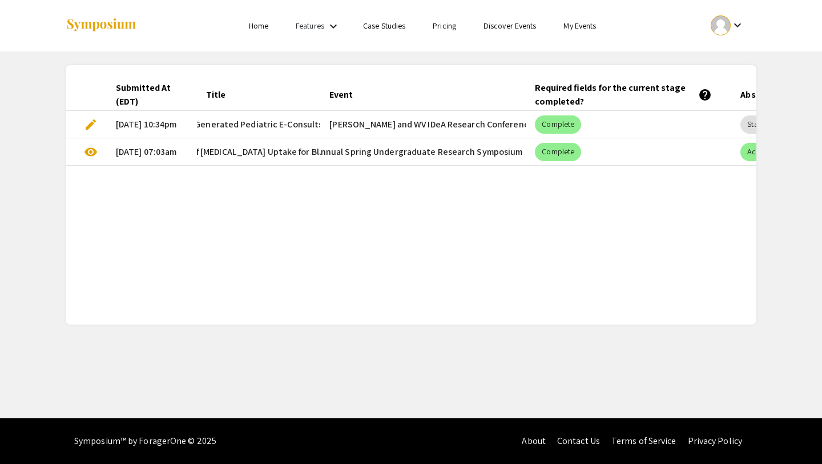
scroll to position [0, 254]
click at [315, 206] on div "Submitted At (EDT) Title Event Required fields for the current stage completed?…" at bounding box center [411, 195] width 691 height 232
